Goal: Task Accomplishment & Management: Manage account settings

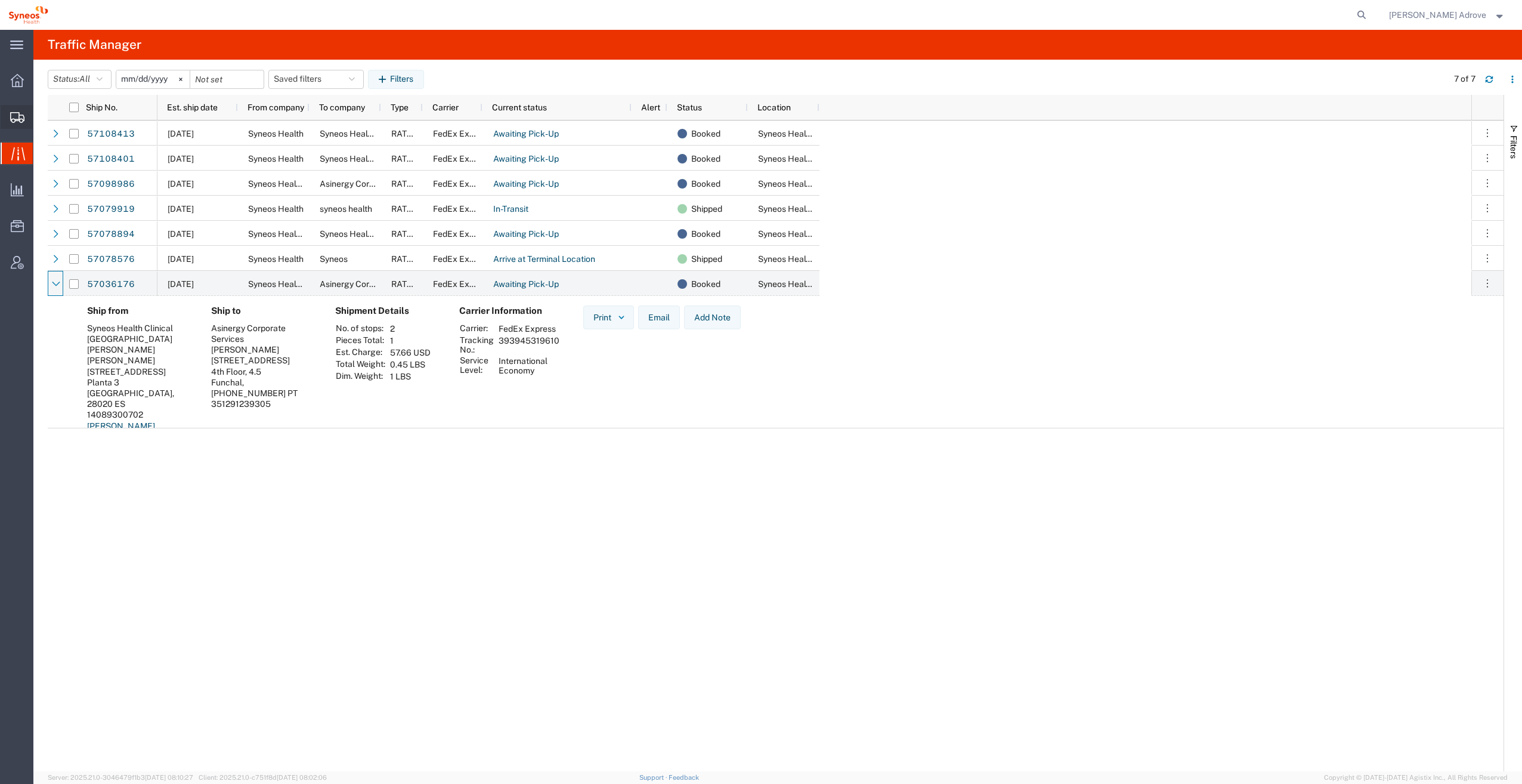
click at [0, 0] on span "Shipment Manager" at bounding box center [0, 0] width 0 height 0
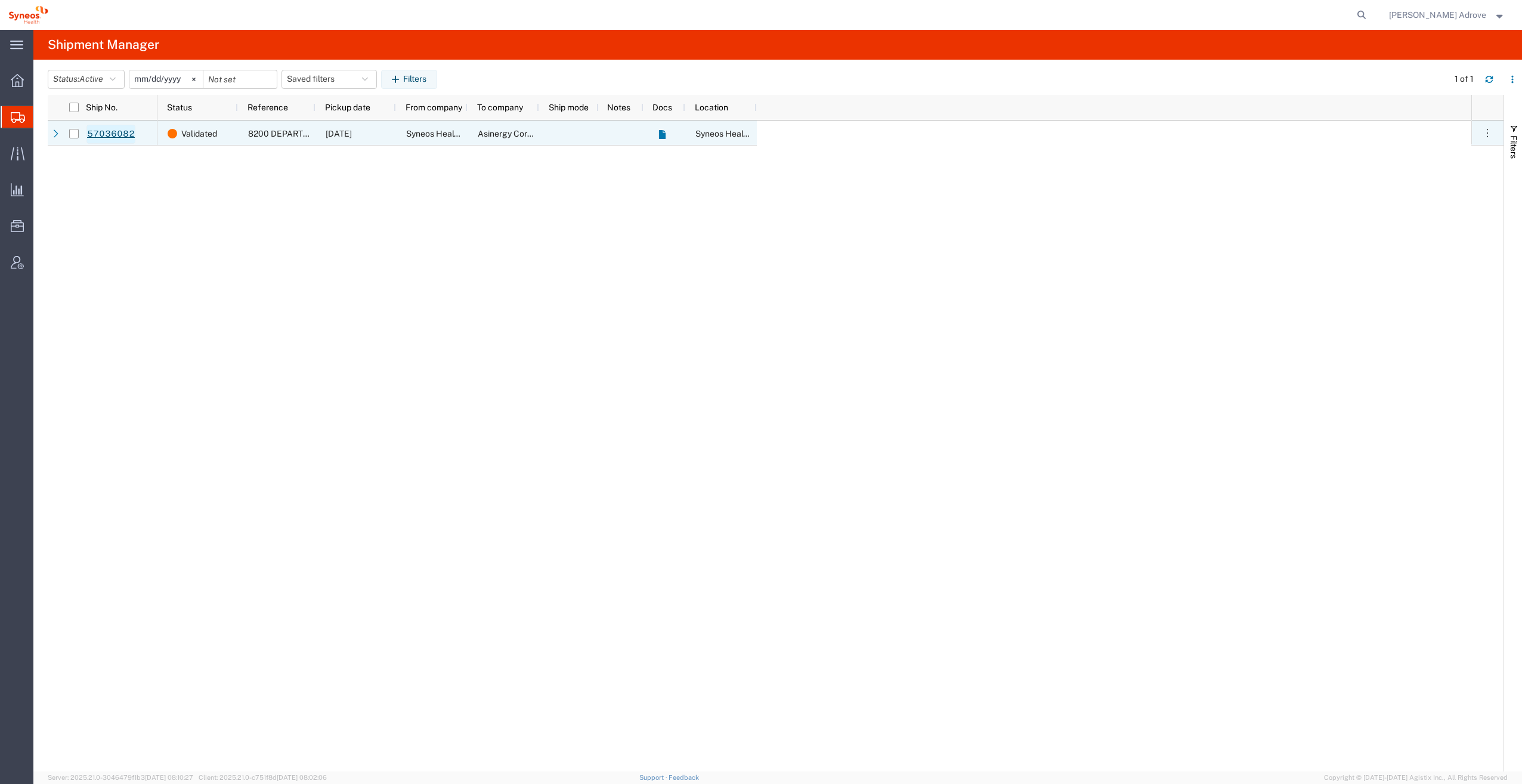
click at [113, 133] on link "57036082" at bounding box center [110, 134] width 49 height 19
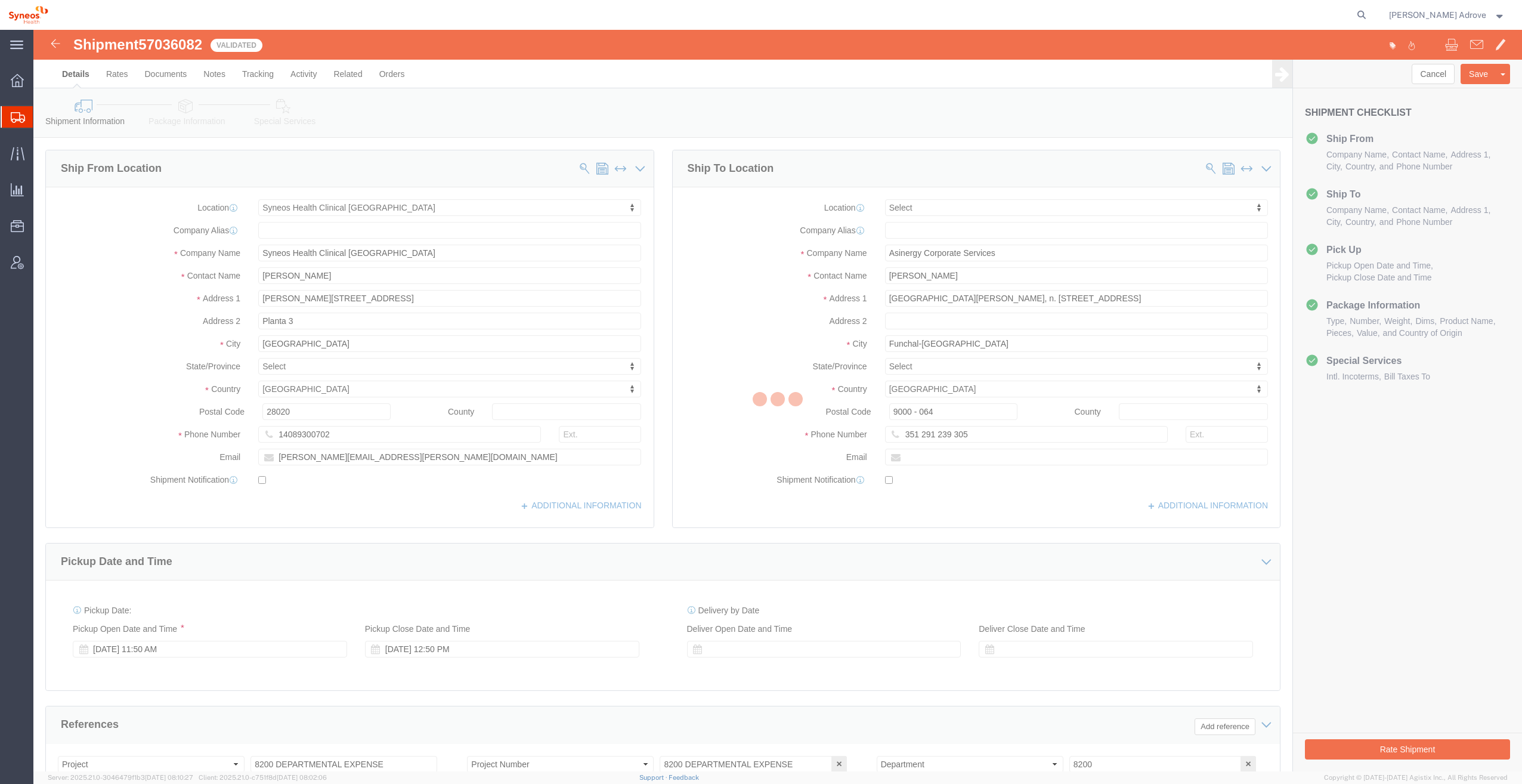
select select "48900"
select select
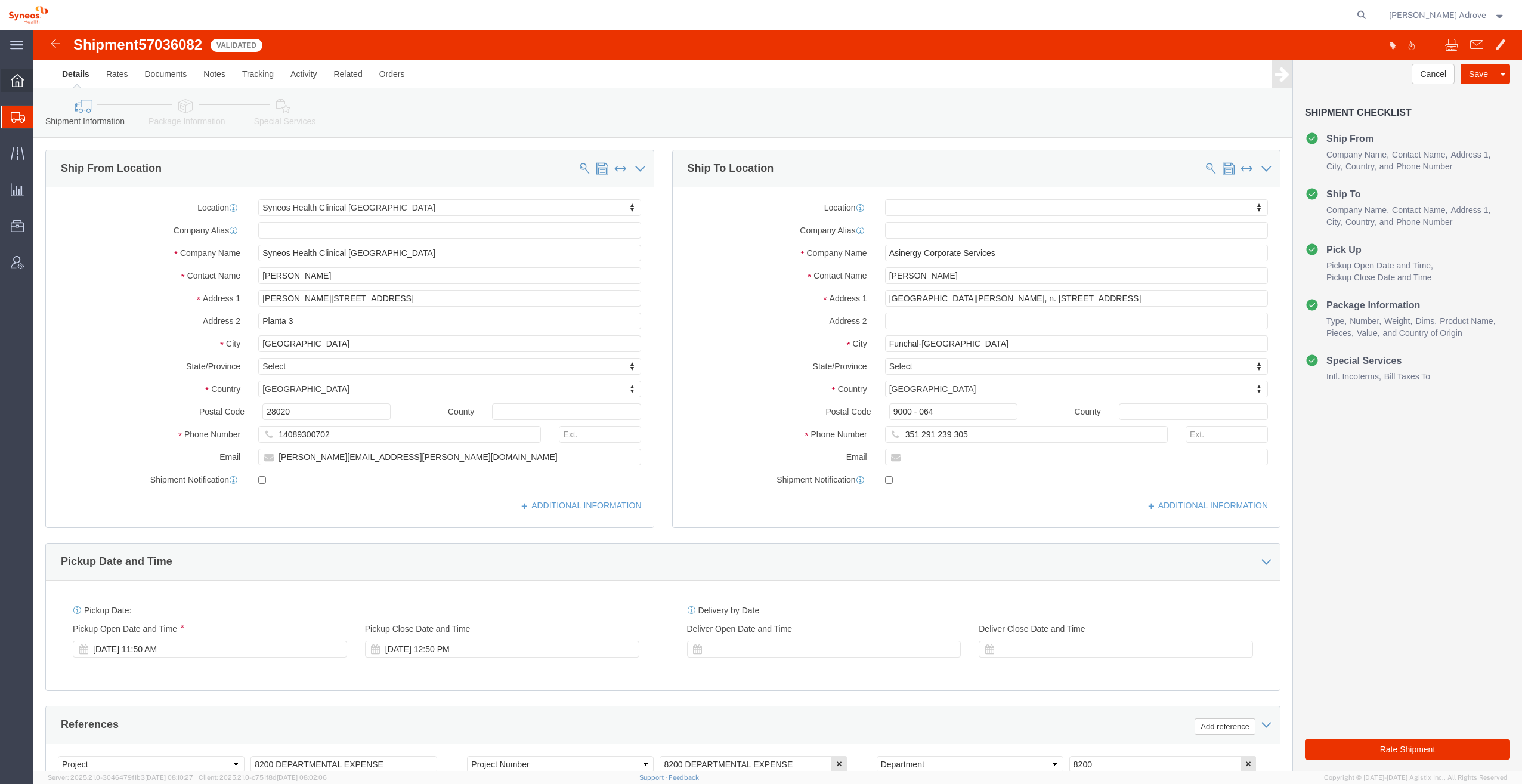
click at [14, 79] on icon at bounding box center [17, 81] width 13 height 13
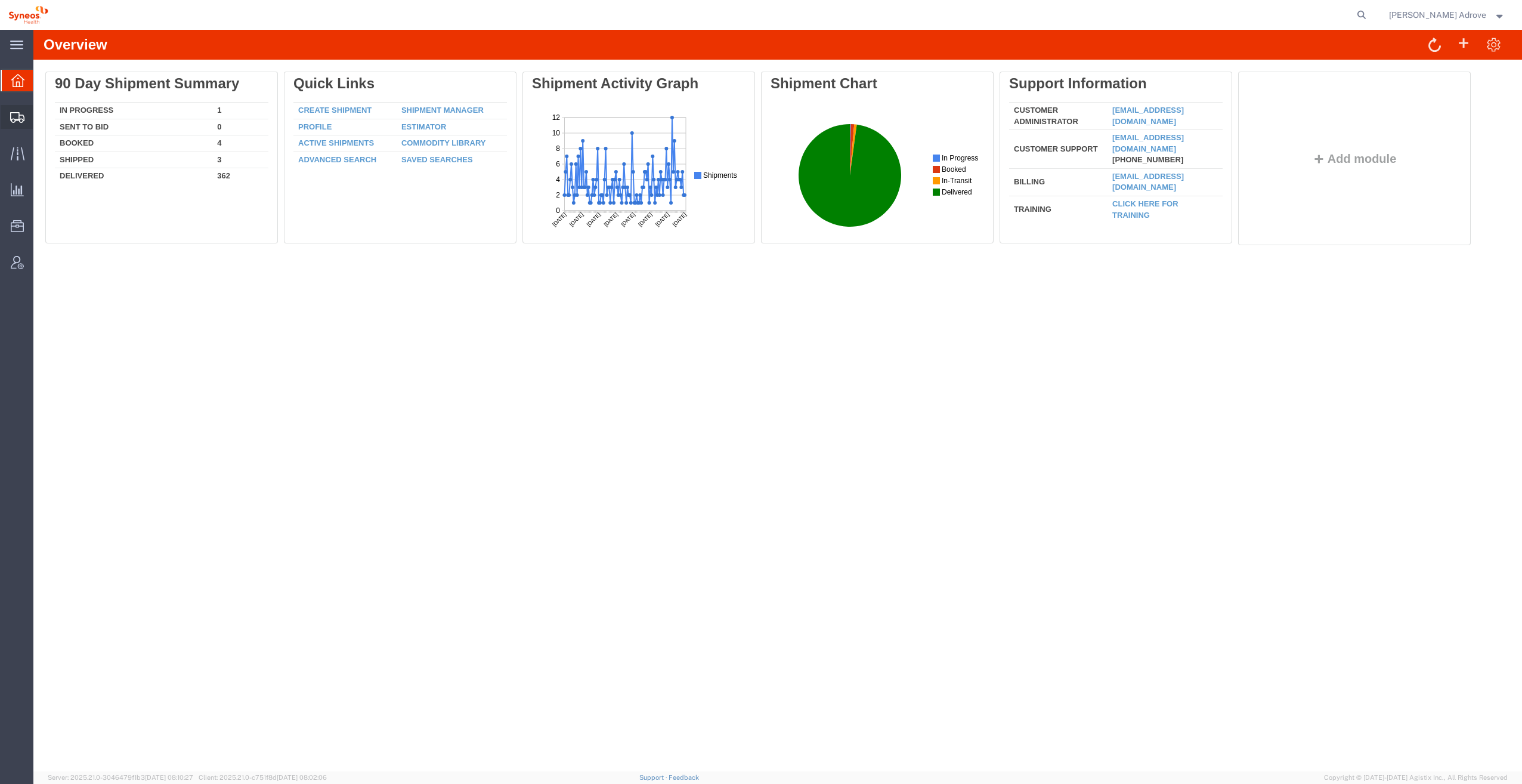
click at [0, 0] on span "Shipment Manager" at bounding box center [0, 0] width 0 height 0
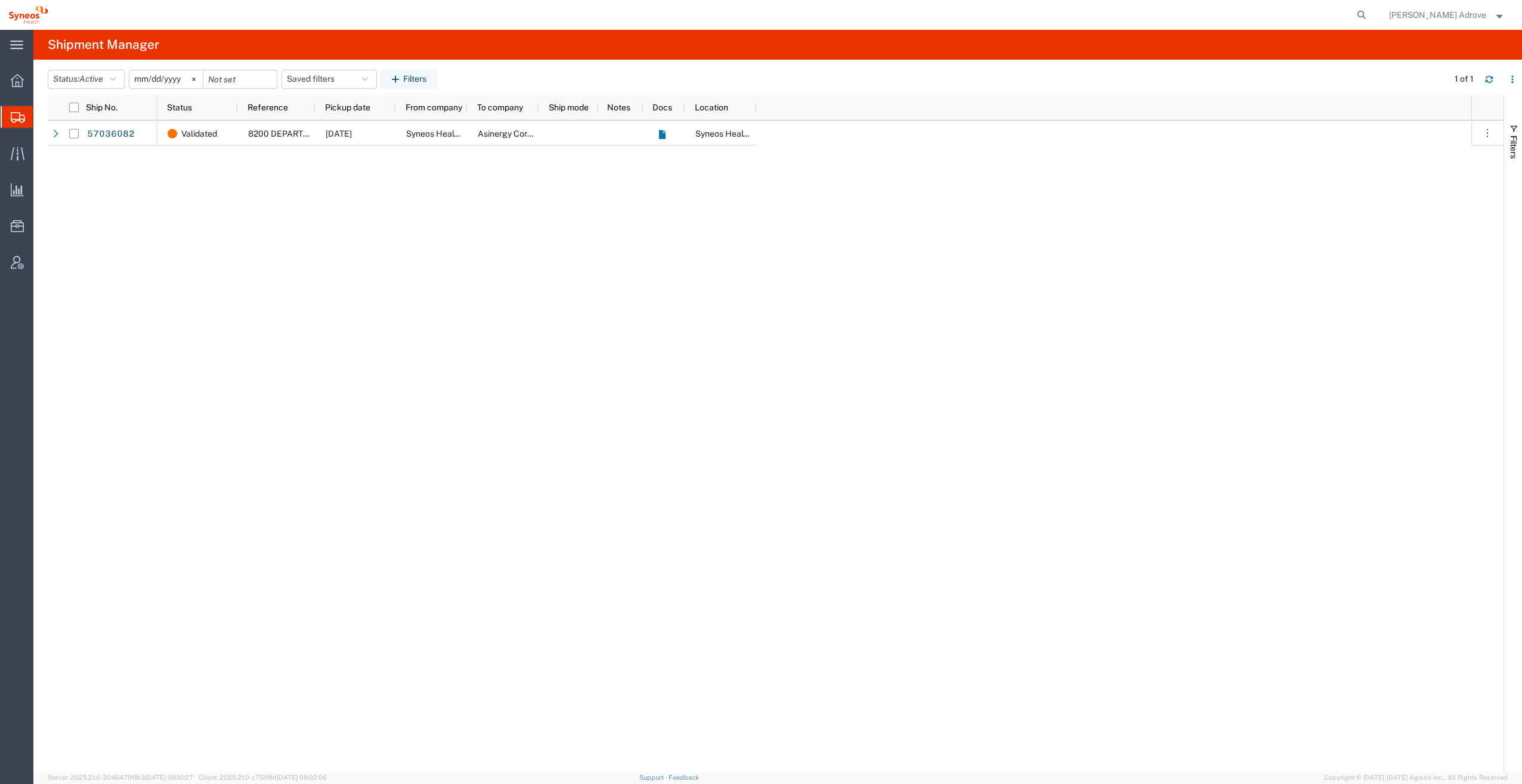
click at [1199, 334] on div "Validated 8200 DEPARTMENTAL EXPENSE [DATE] Syneos Health Clinical [GEOGRAPHIC_D…" at bounding box center [814, 446] width 1314 height 651
